Goal: Task Accomplishment & Management: Manage account settings

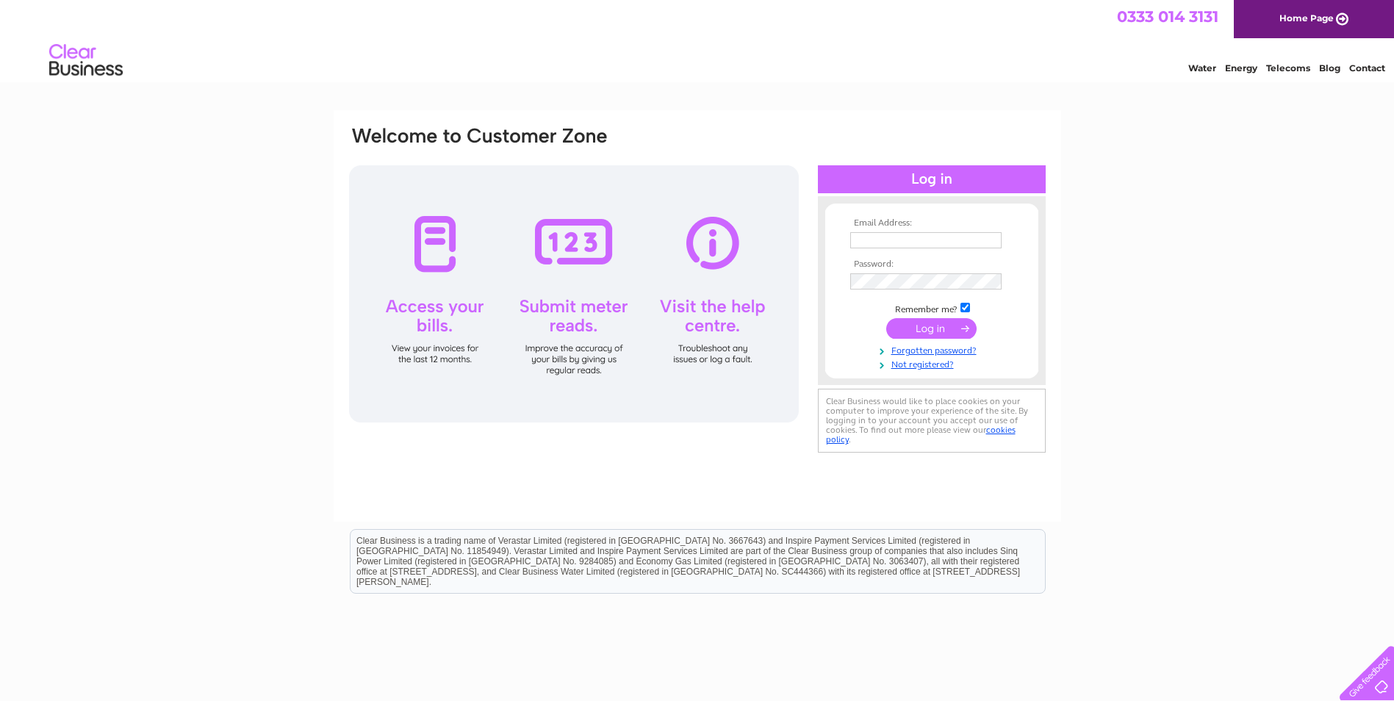
type input "kiltsuit@btconnect.com"
click at [936, 324] on input "submit" at bounding box center [931, 328] width 90 height 21
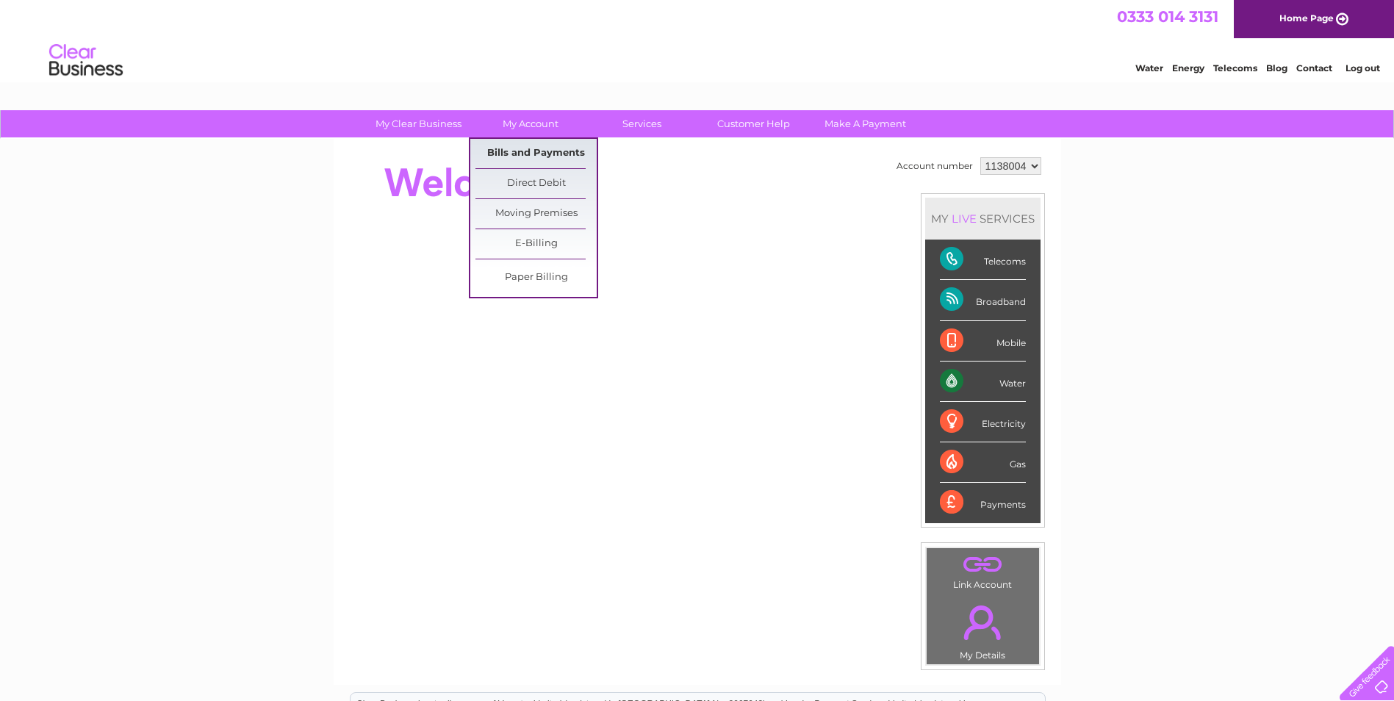
click at [531, 151] on link "Bills and Payments" at bounding box center [536, 153] width 121 height 29
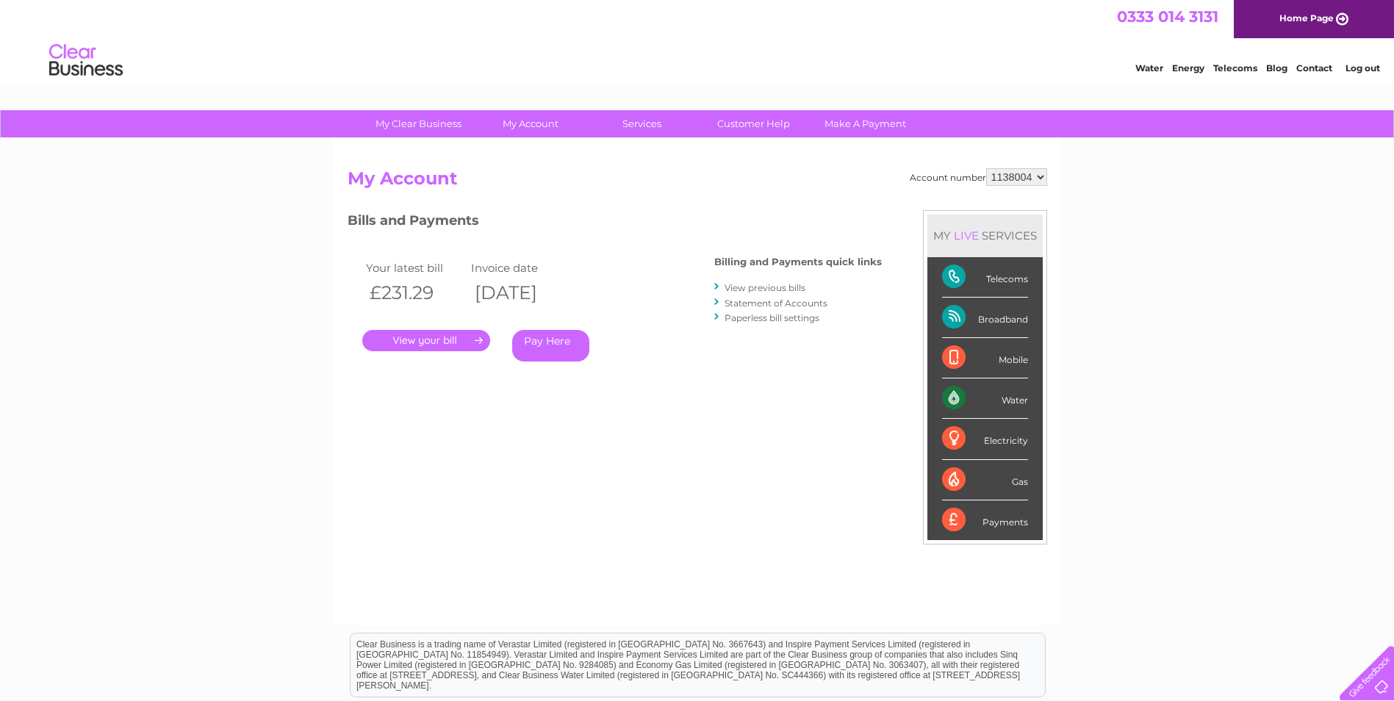
click at [774, 287] on link "View previous bills" at bounding box center [765, 287] width 81 height 11
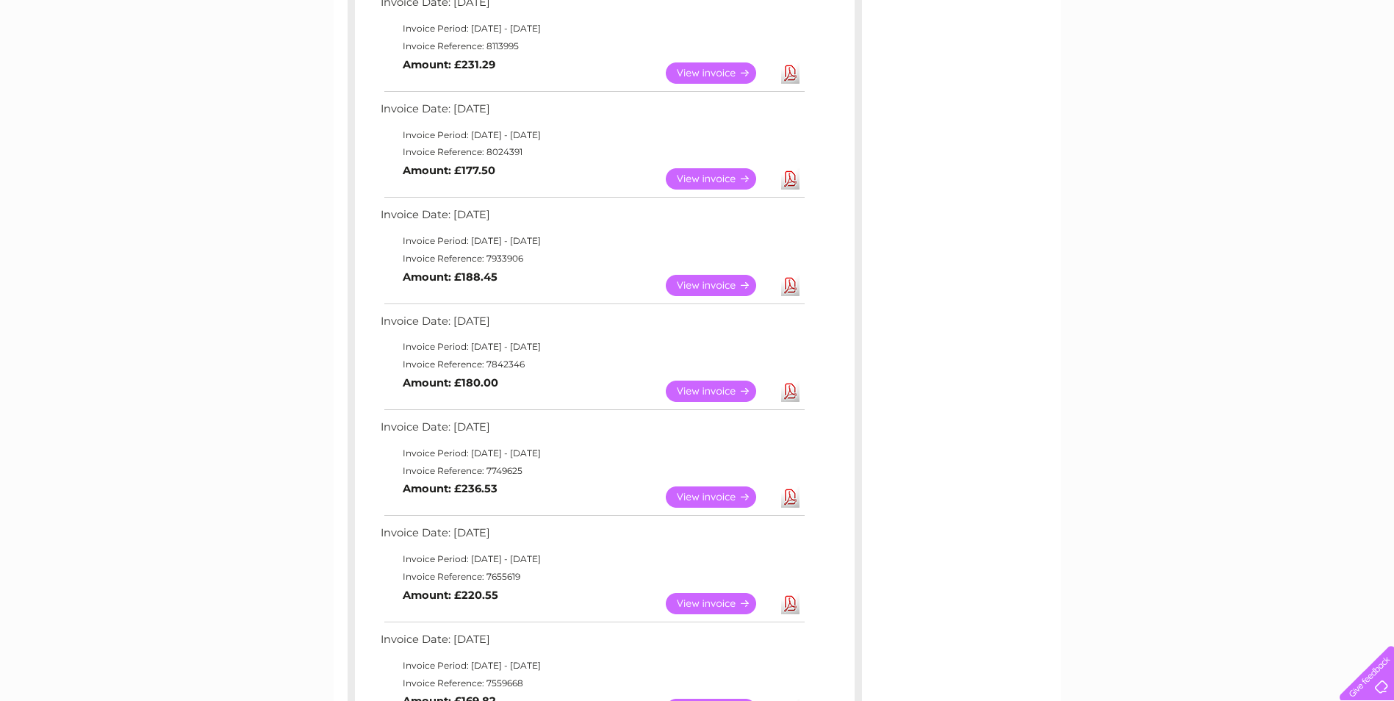
scroll to position [367, 0]
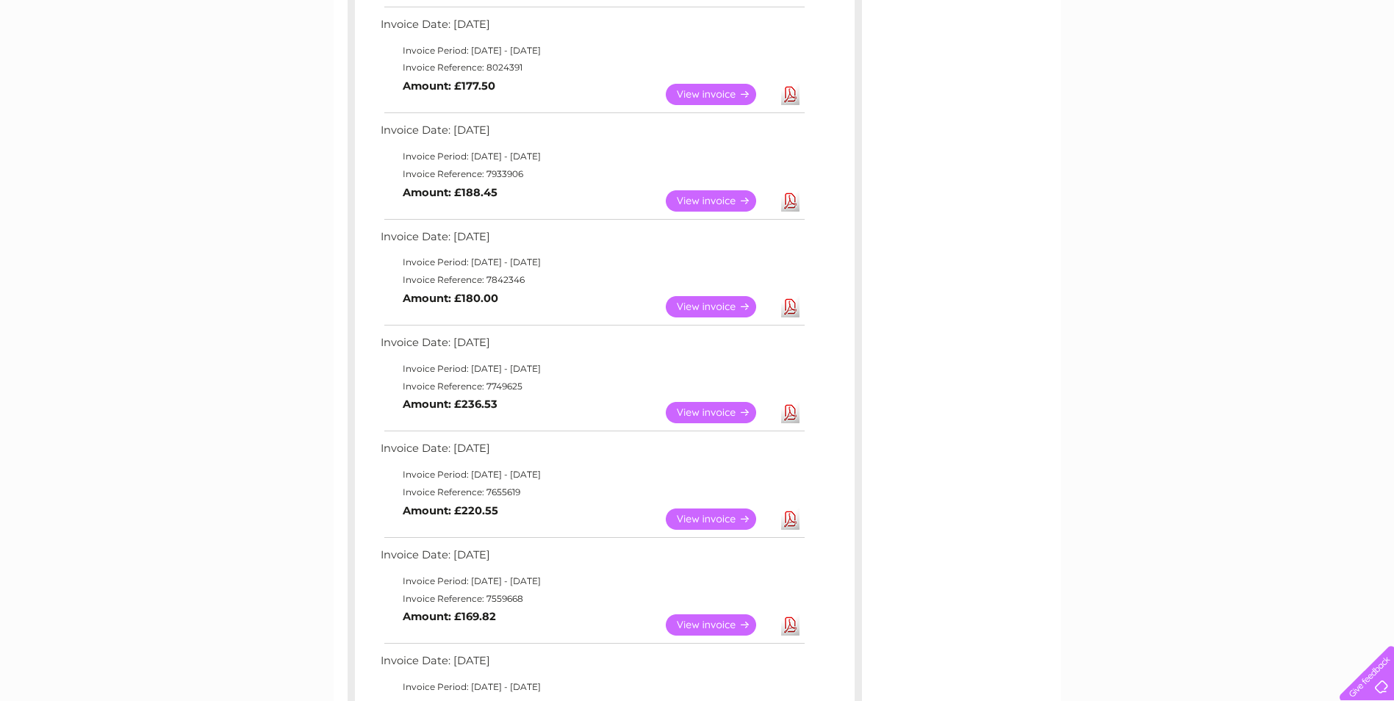
click at [731, 302] on link "View" at bounding box center [720, 306] width 108 height 21
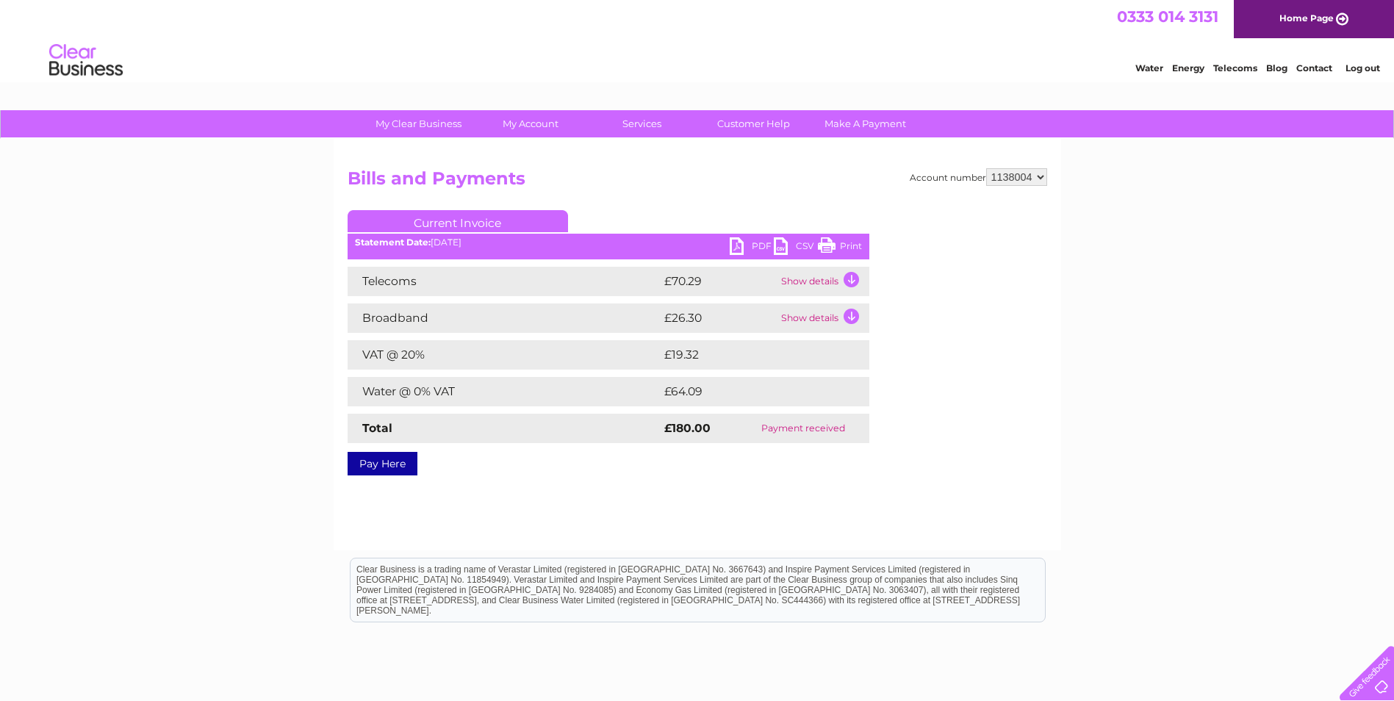
click at [842, 245] on link "Print" at bounding box center [840, 247] width 44 height 21
